Goal: Obtain resource: Download file/media

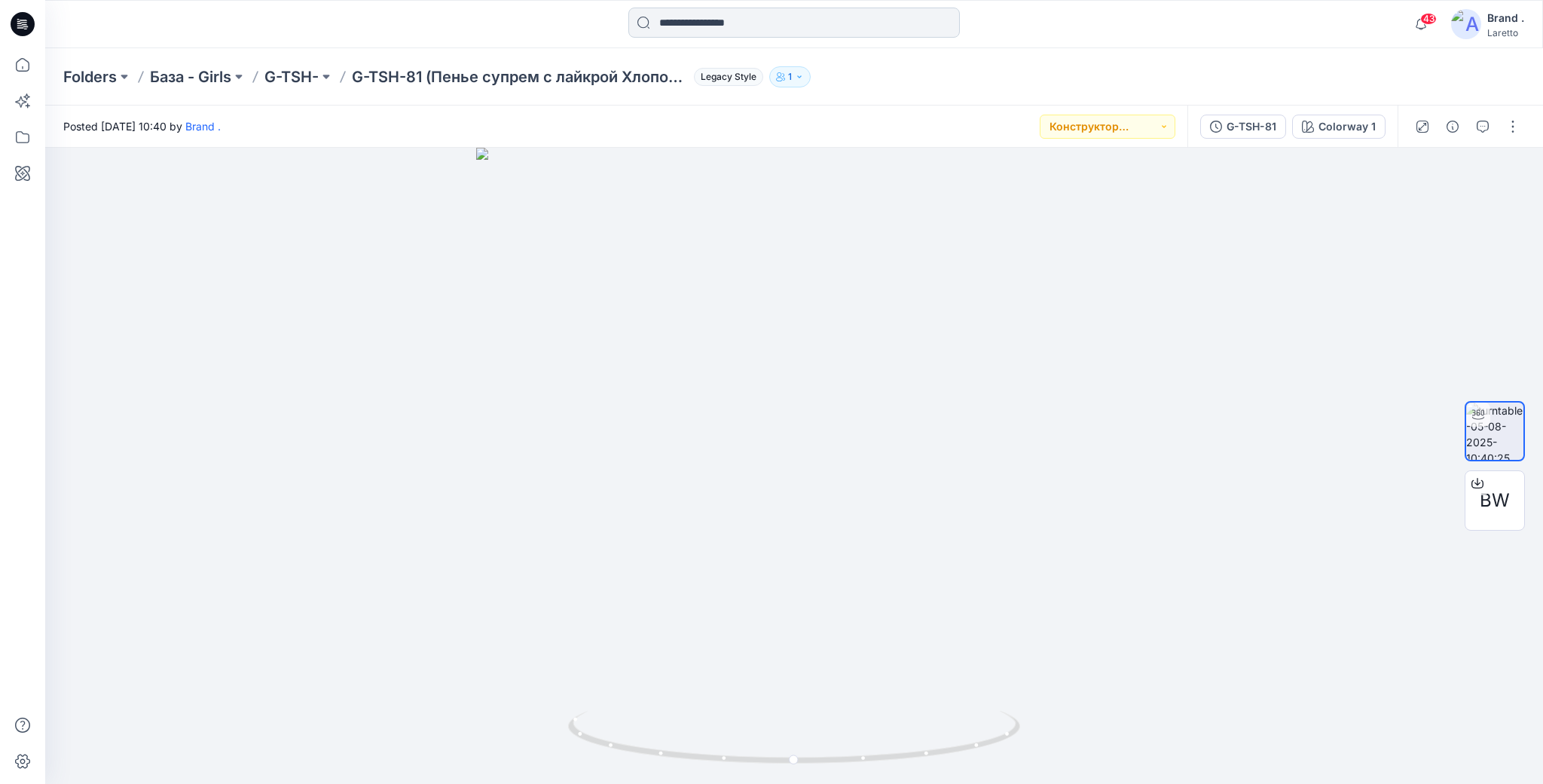
click at [761, 24] on input at bounding box center [793, 23] width 331 height 30
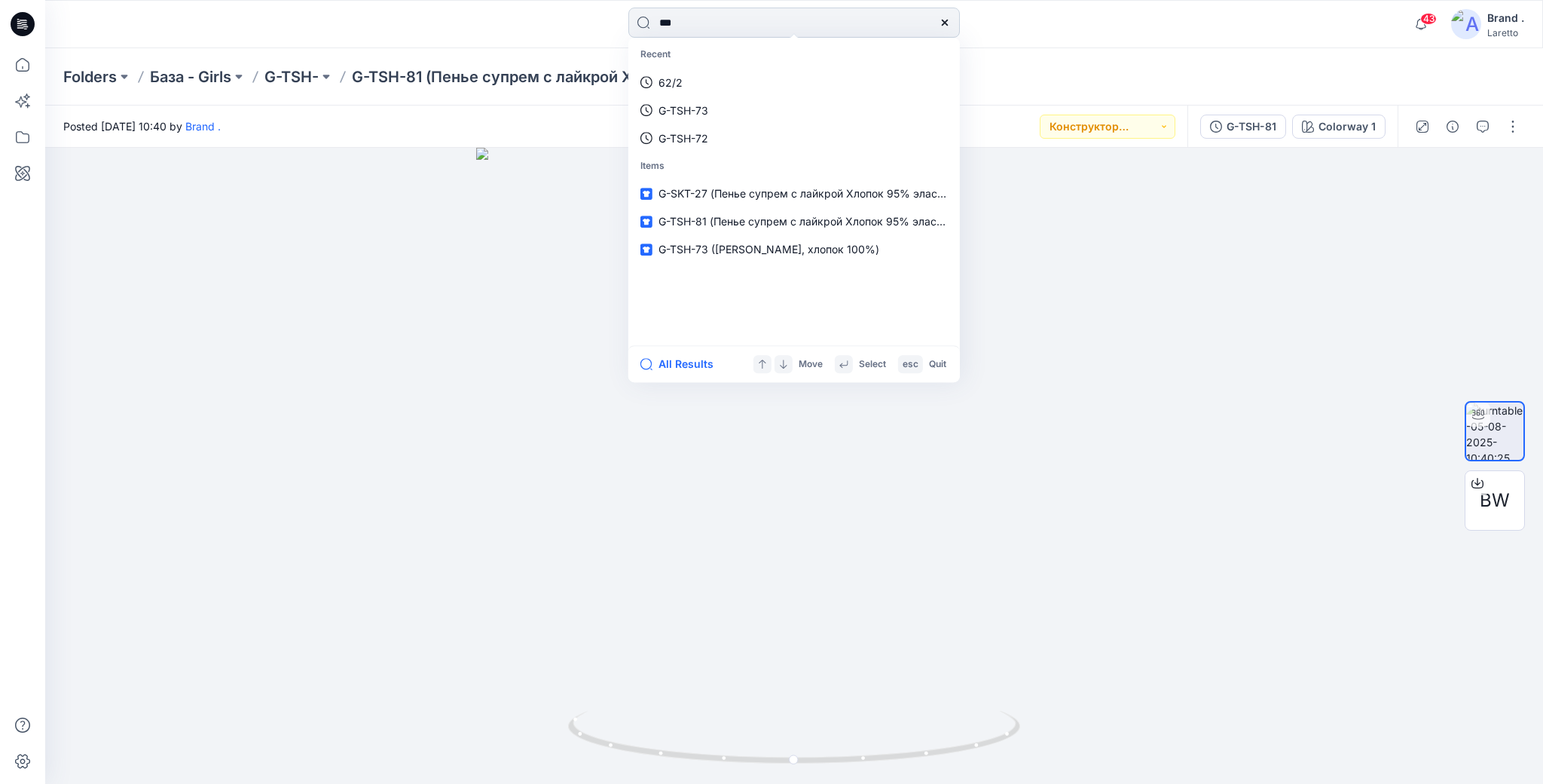
type input "****"
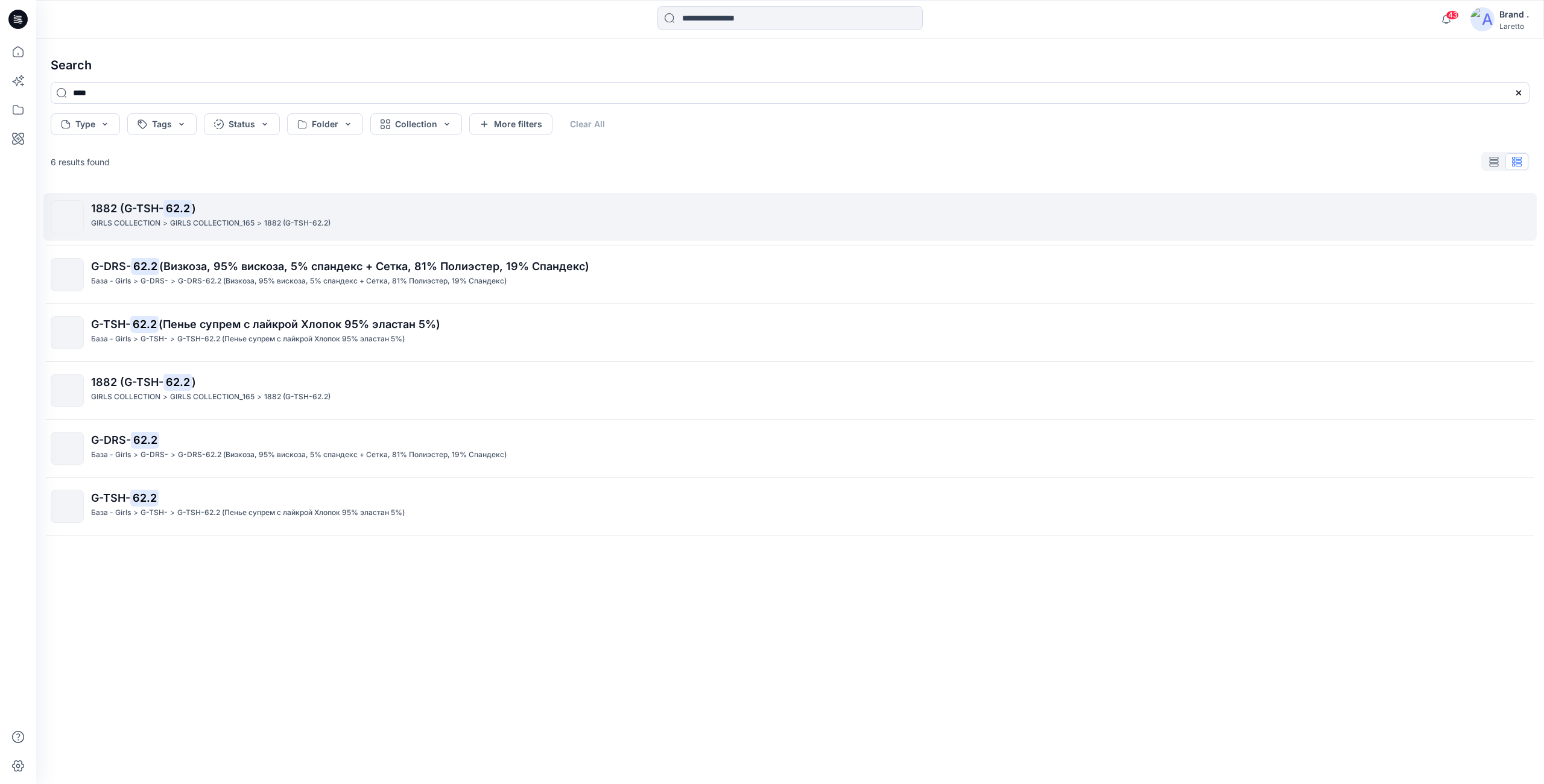
click at [505, 217] on p "1882 (G-TSH- 62.2 )" at bounding box center [810, 208] width 1438 height 17
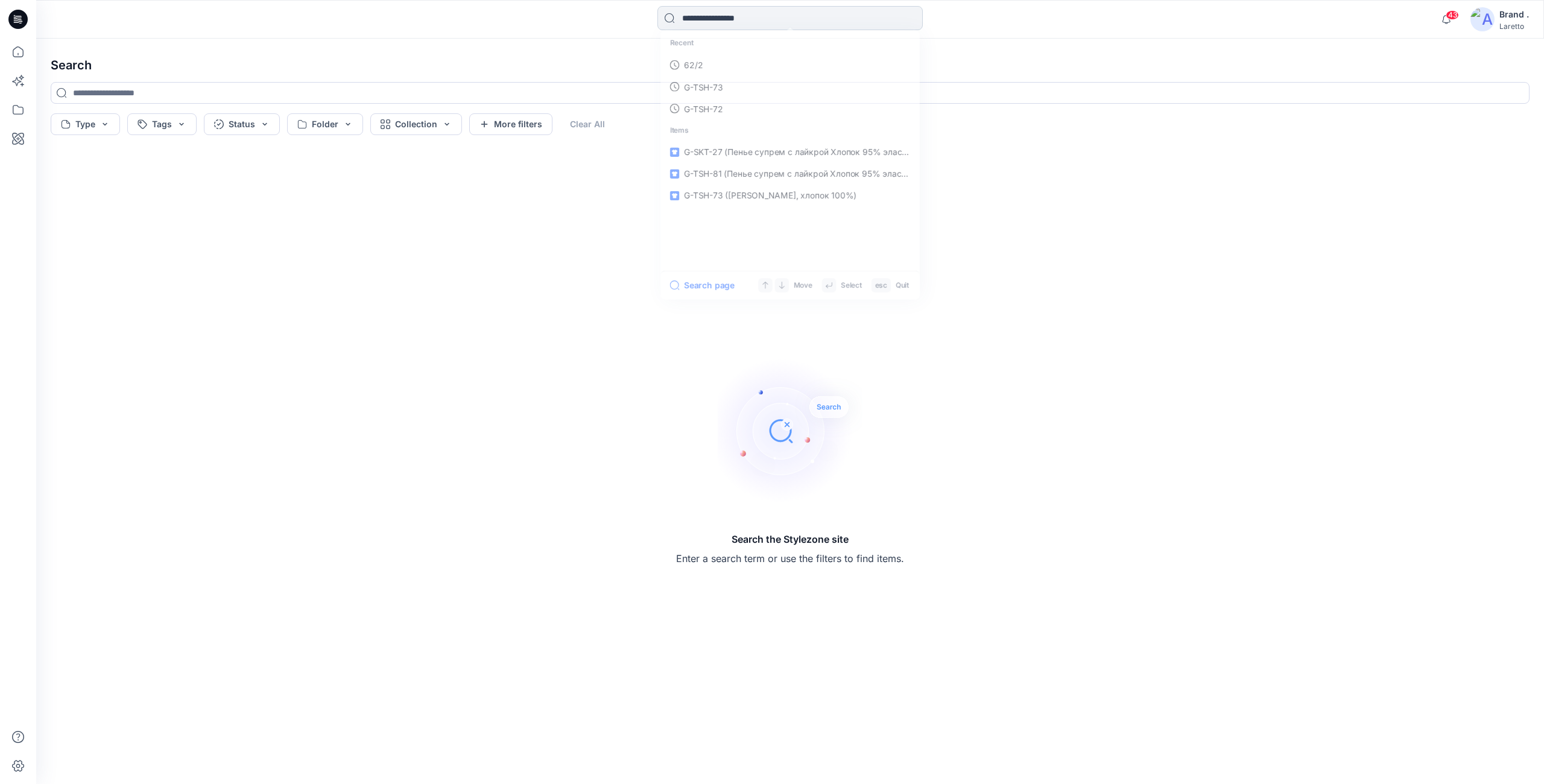
click at [715, 13] on input at bounding box center [790, 18] width 265 height 24
click at [708, 76] on link "62.2" at bounding box center [790, 66] width 261 height 23
type input "****"
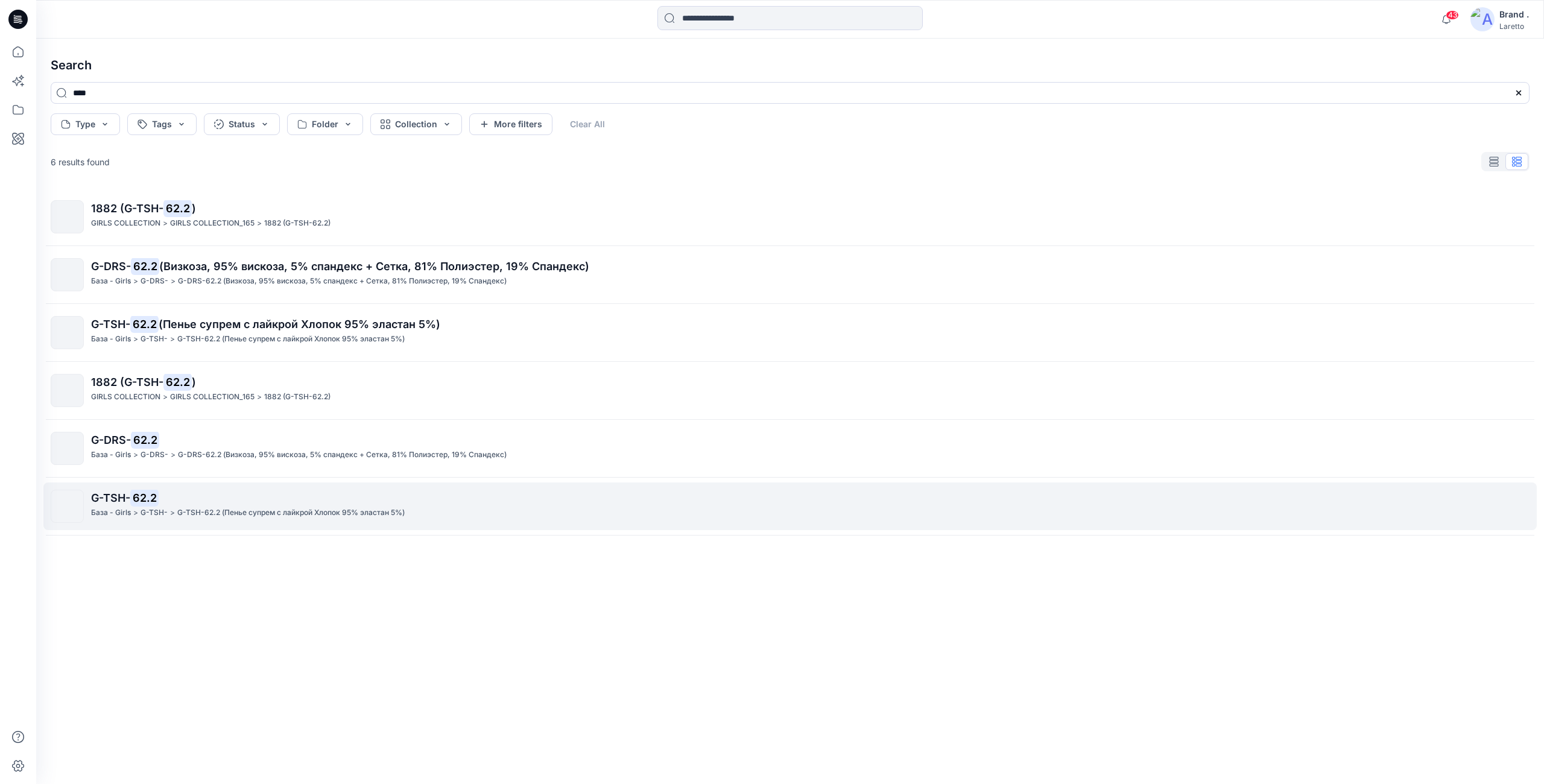
click at [235, 506] on p "G-TSH- 62.2" at bounding box center [810, 498] width 1438 height 17
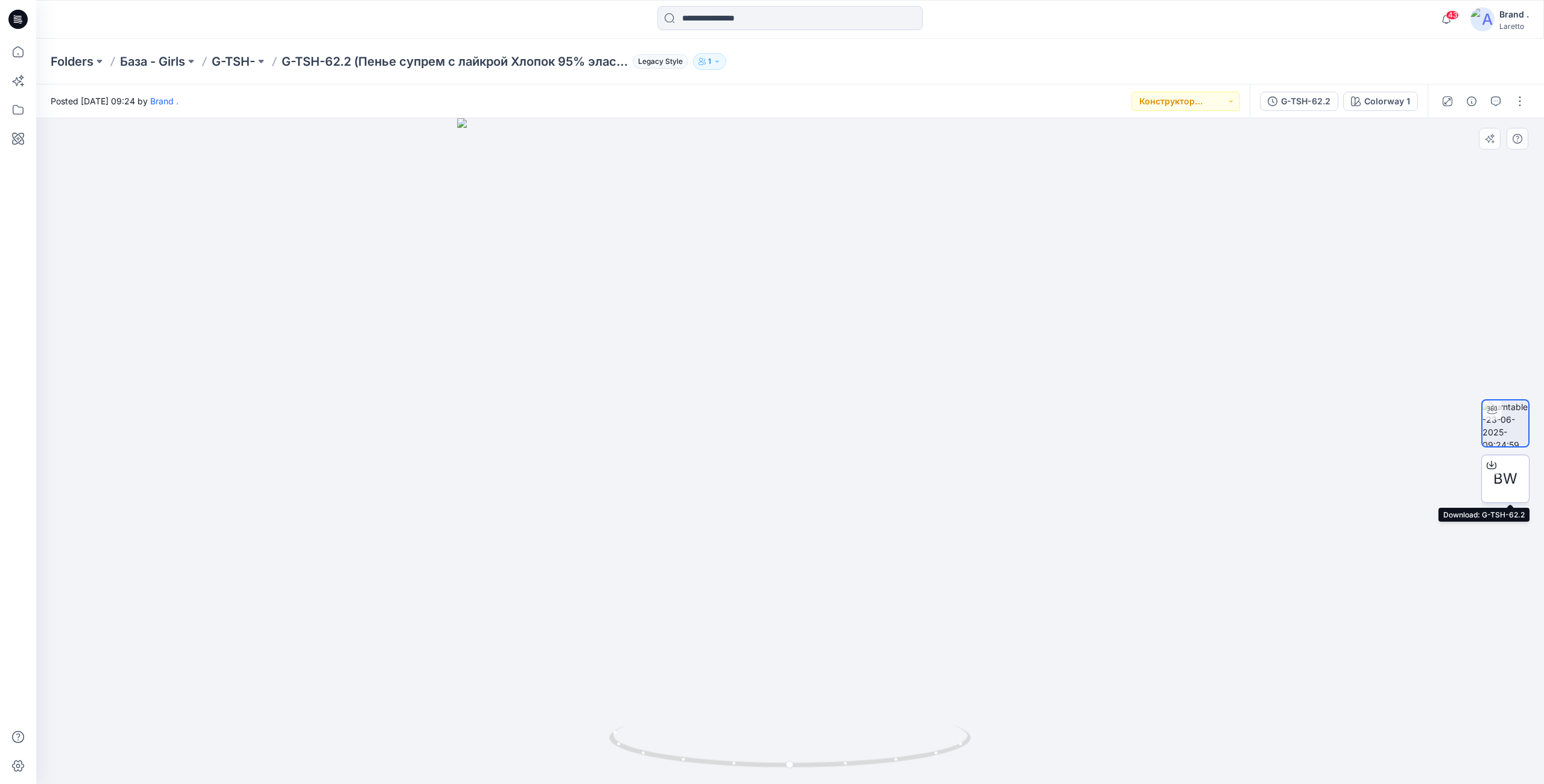
click at [1234, 487] on span "BW" at bounding box center [1505, 479] width 24 height 22
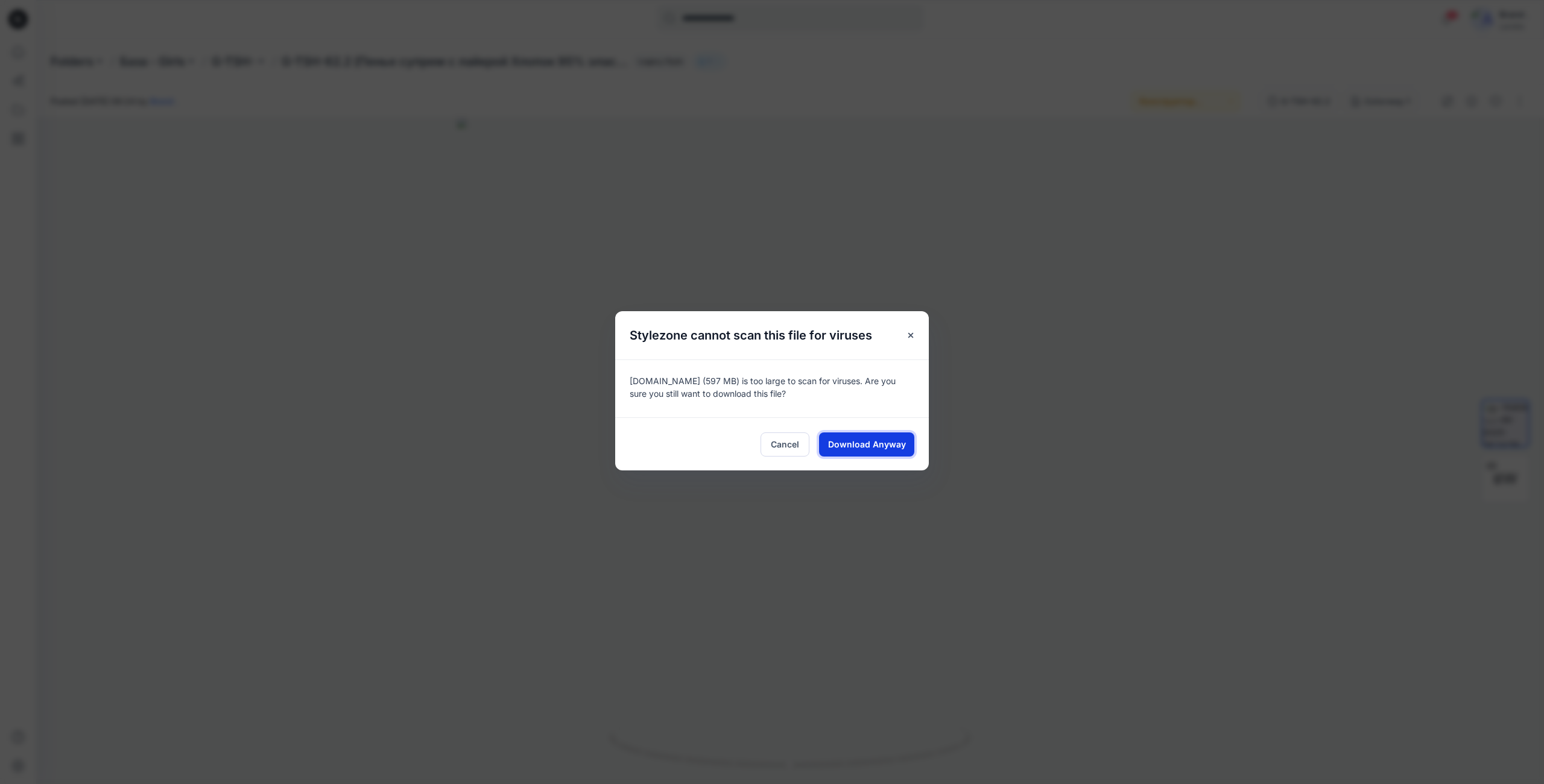
click at [846, 440] on span "Download Anyway" at bounding box center [867, 444] width 78 height 13
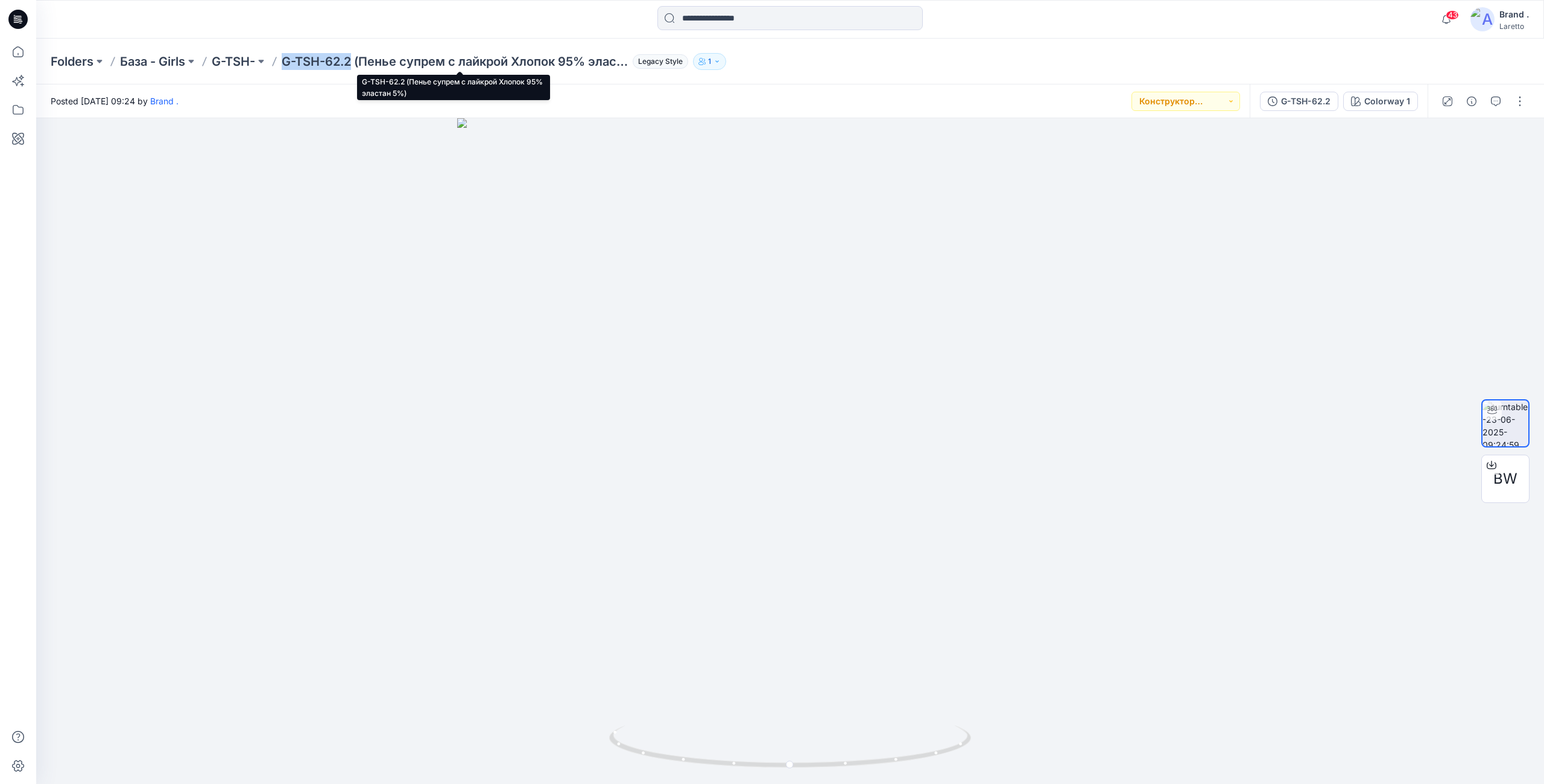
drag, startPoint x: 288, startPoint y: 63, endPoint x: 355, endPoint y: 66, distance: 67.1
click at [355, 66] on p "G-TSH-62.2 (Пенье супрем с лайкрой Хлопок 95% эластан 5%)" at bounding box center [454, 61] width 346 height 17
copy p "G-TSH-62.2"
